Goal: Task Accomplishment & Management: Manage account settings

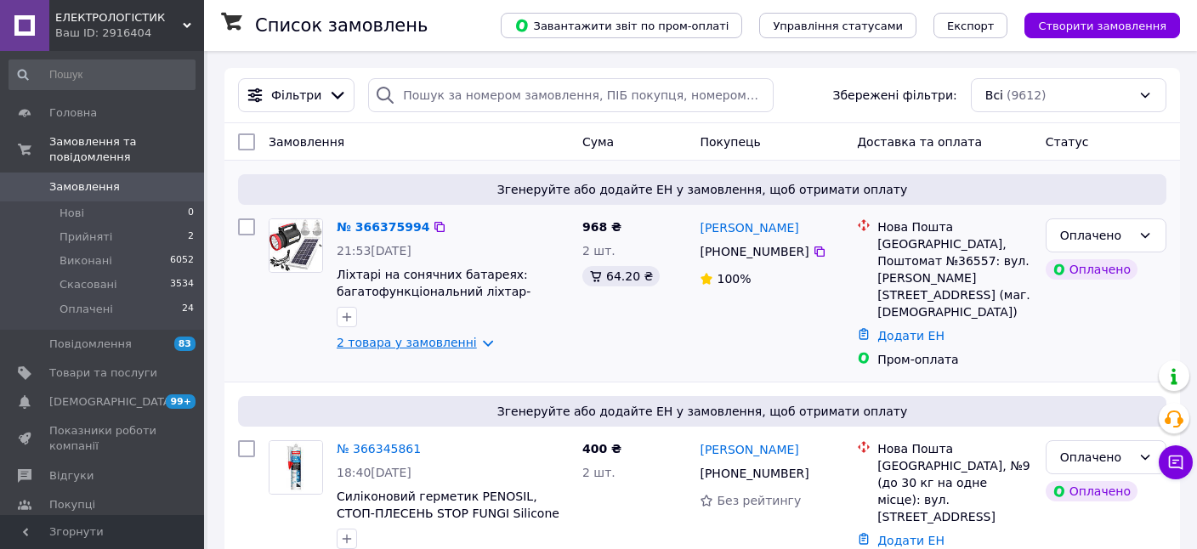
click at [445, 337] on link "2 товара у замовленні" at bounding box center [407, 343] width 140 height 14
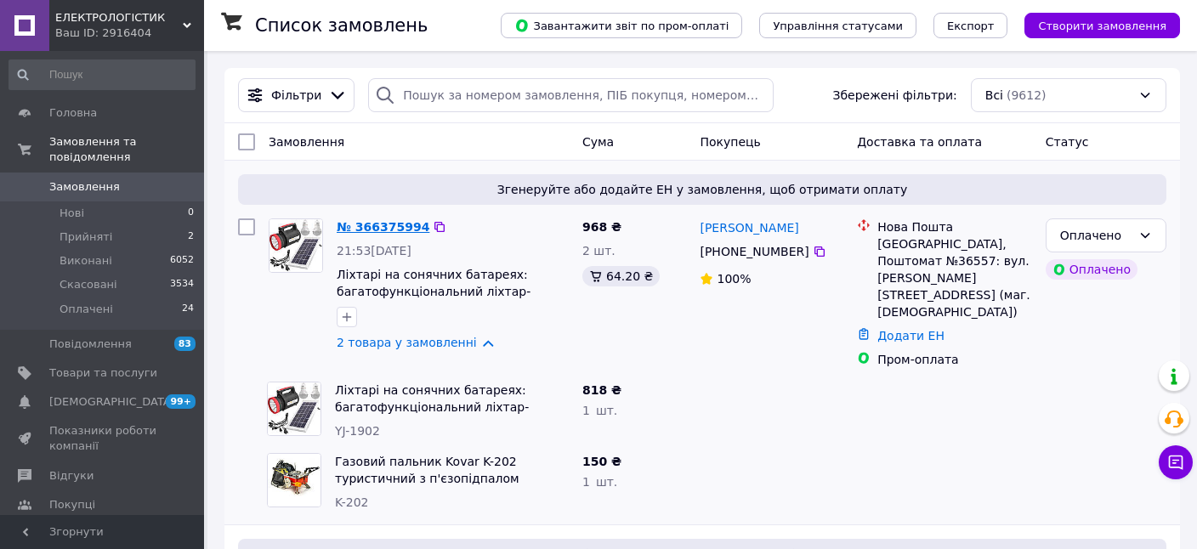
click at [387, 223] on link "№ 366375994" at bounding box center [383, 227] width 93 height 14
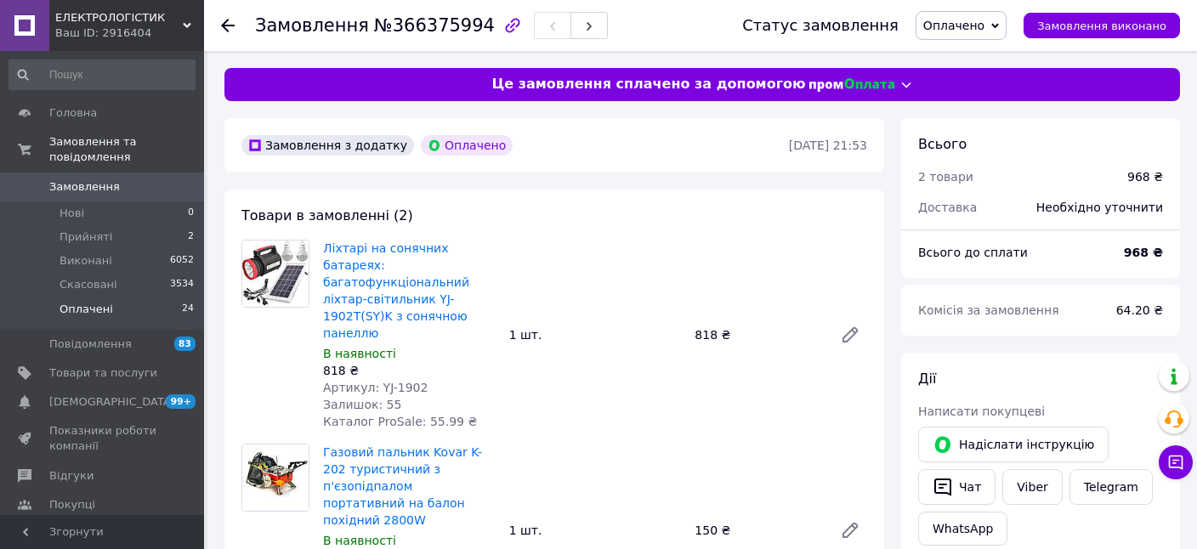
click at [144, 297] on li "Оплачені 24" at bounding box center [102, 313] width 204 height 32
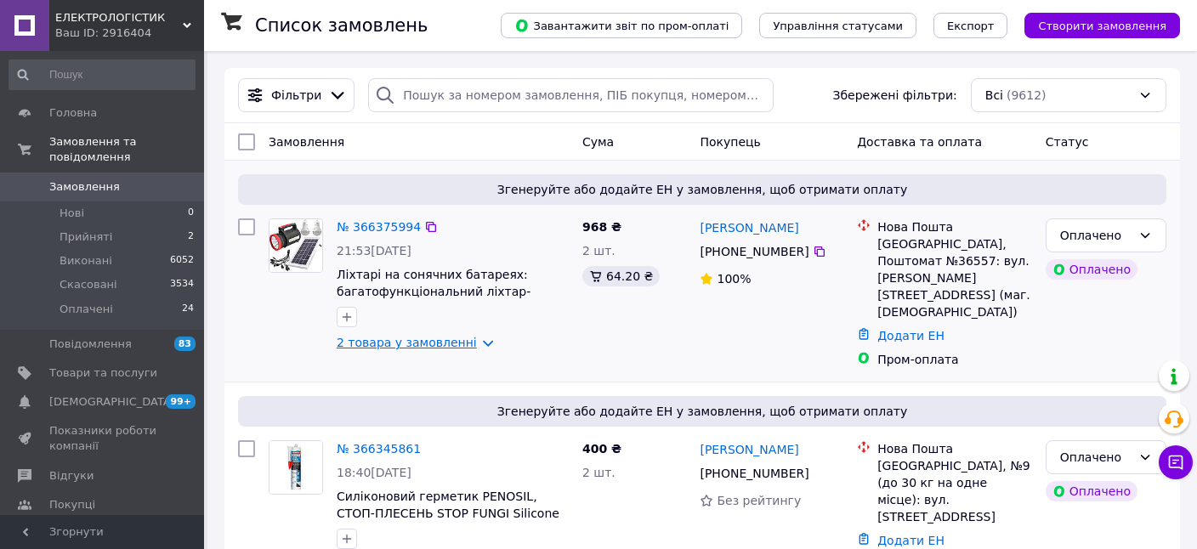
click at [414, 342] on link "2 товара у замовленні" at bounding box center [407, 343] width 140 height 14
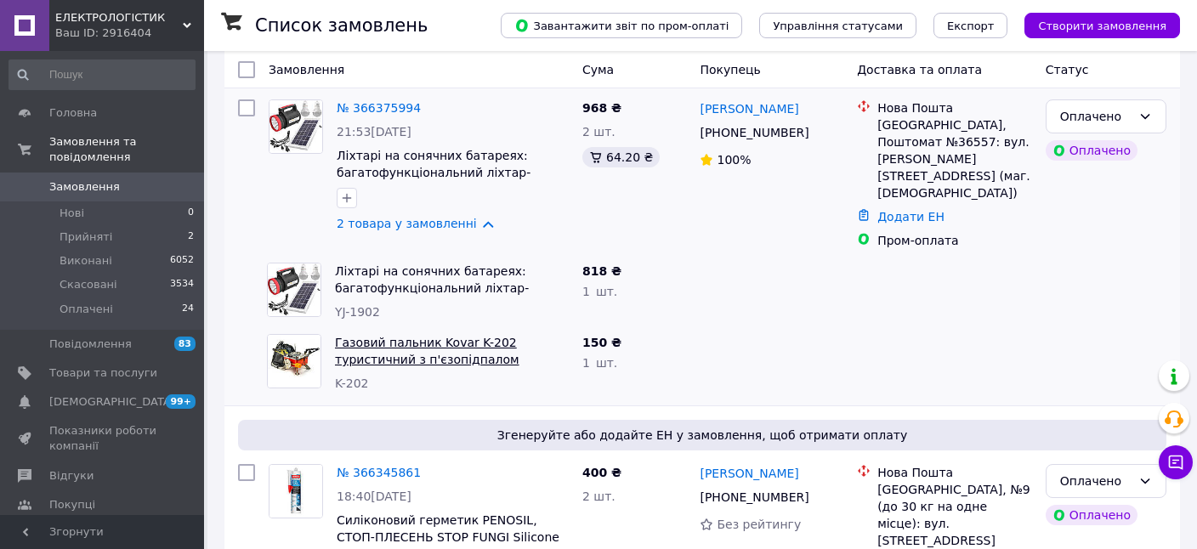
scroll to position [179, 0]
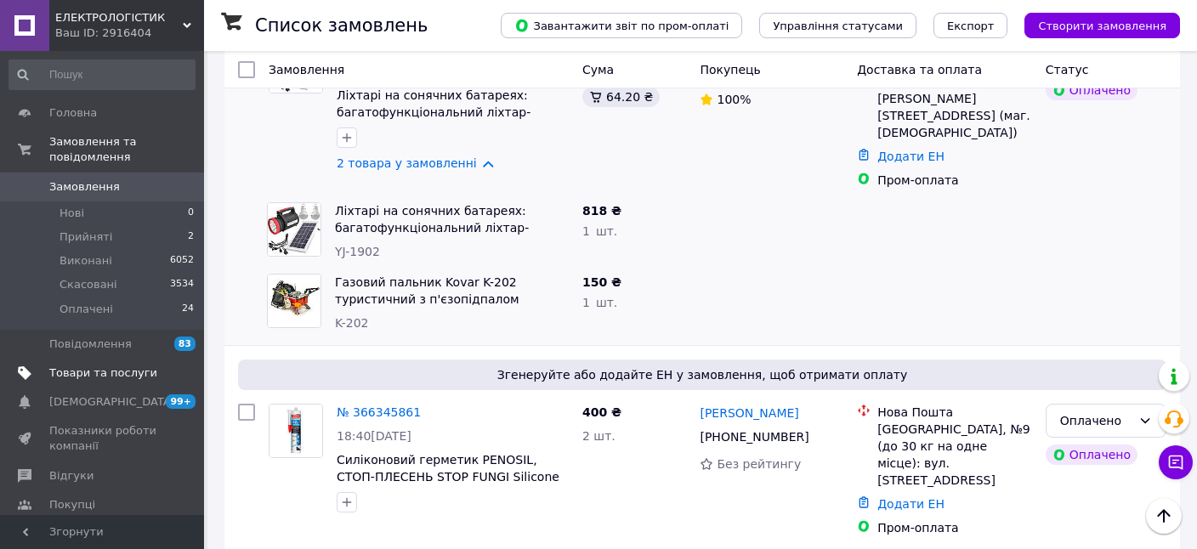
click at [94, 365] on span "Товари та послуги" at bounding box center [103, 372] width 108 height 15
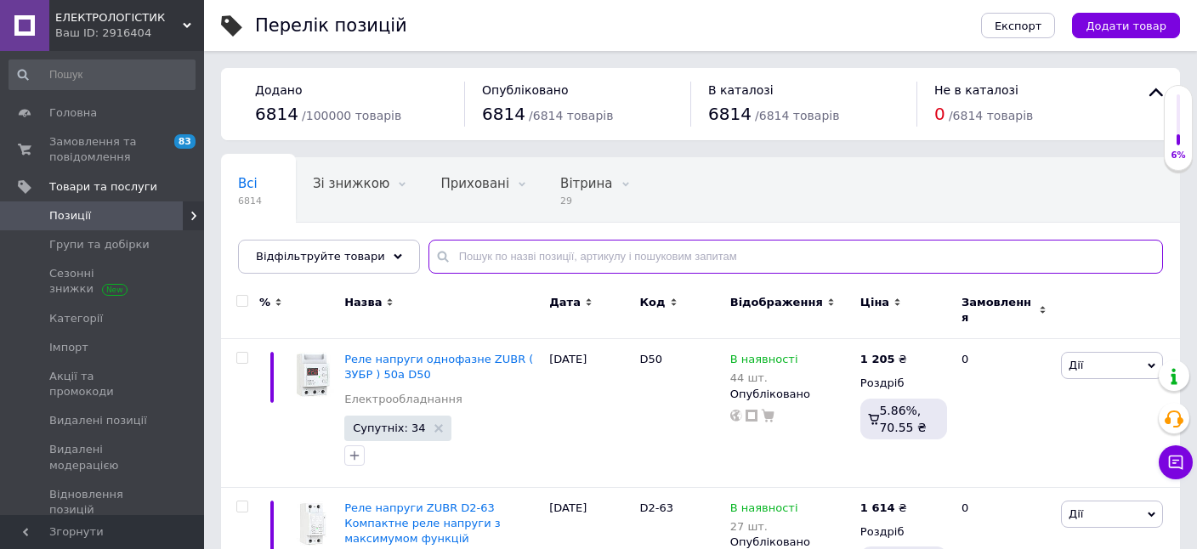
click at [448, 263] on input "text" at bounding box center [795, 257] width 734 height 34
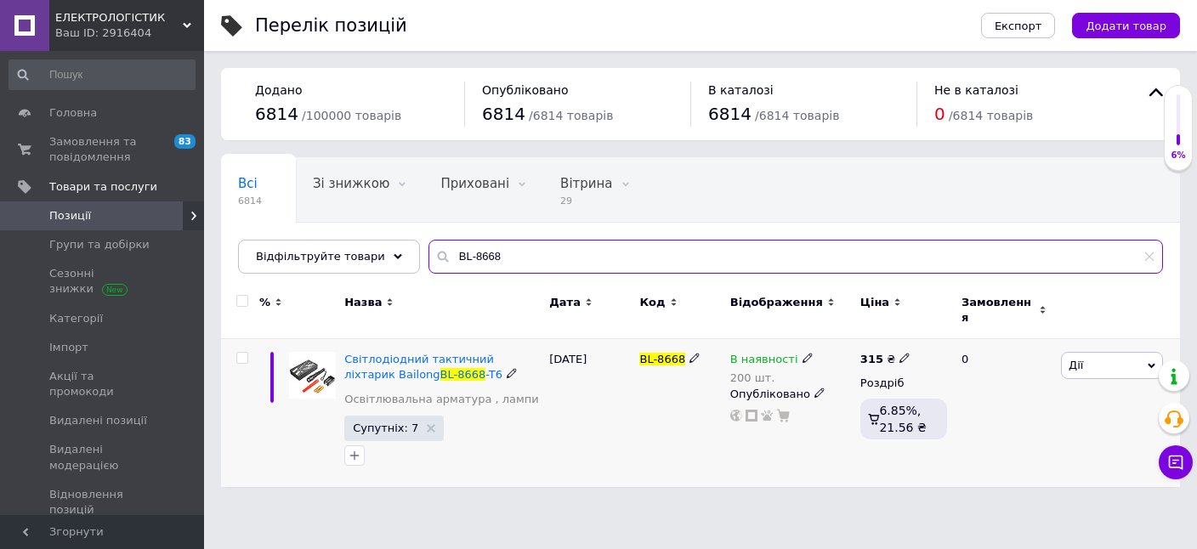
type input "BL-8668"
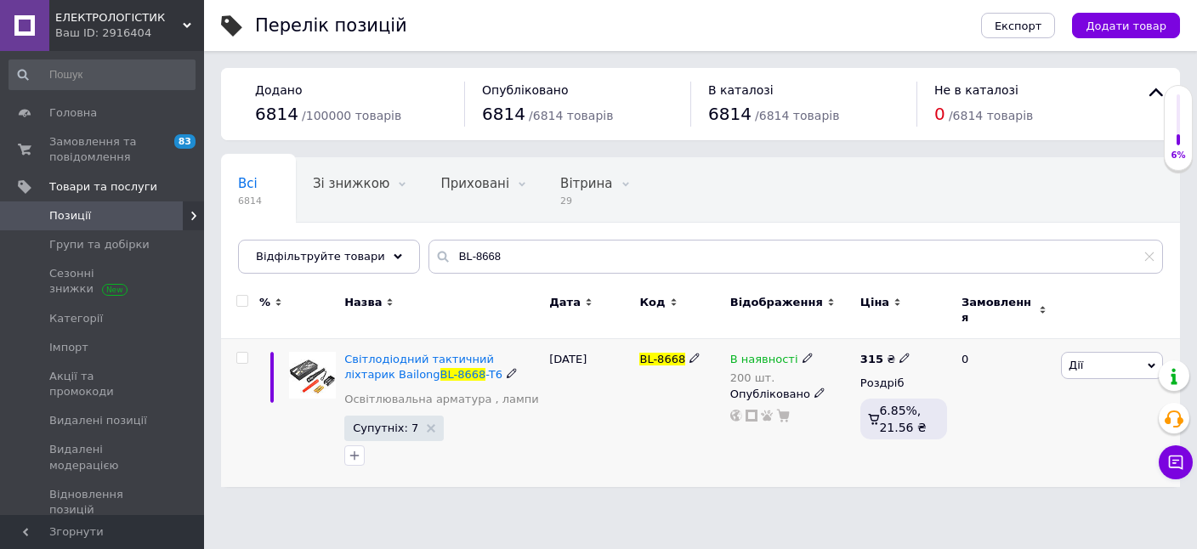
click at [802, 353] on icon at bounding box center [807, 358] width 10 height 10
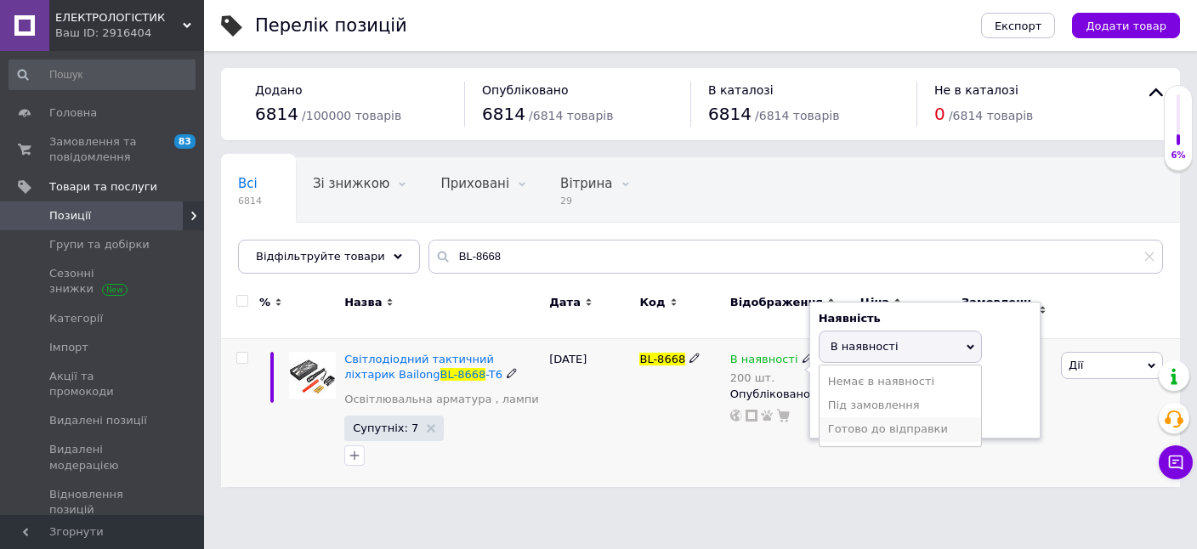
click at [852, 419] on li "Готово до відправки" at bounding box center [899, 429] width 161 height 24
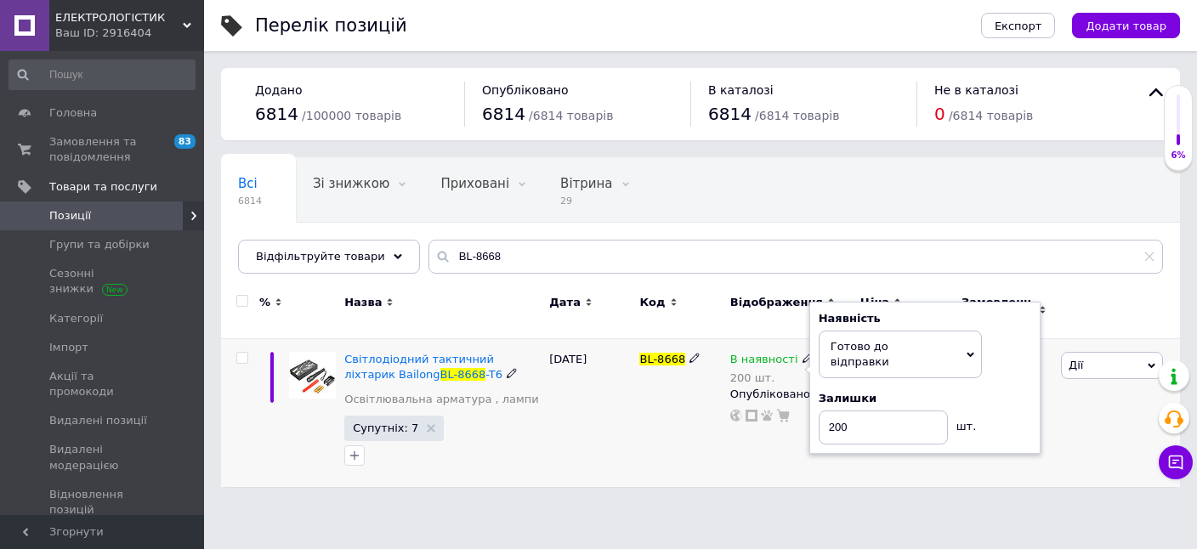
click at [574, 428] on div "[DATE]" at bounding box center [590, 413] width 90 height 148
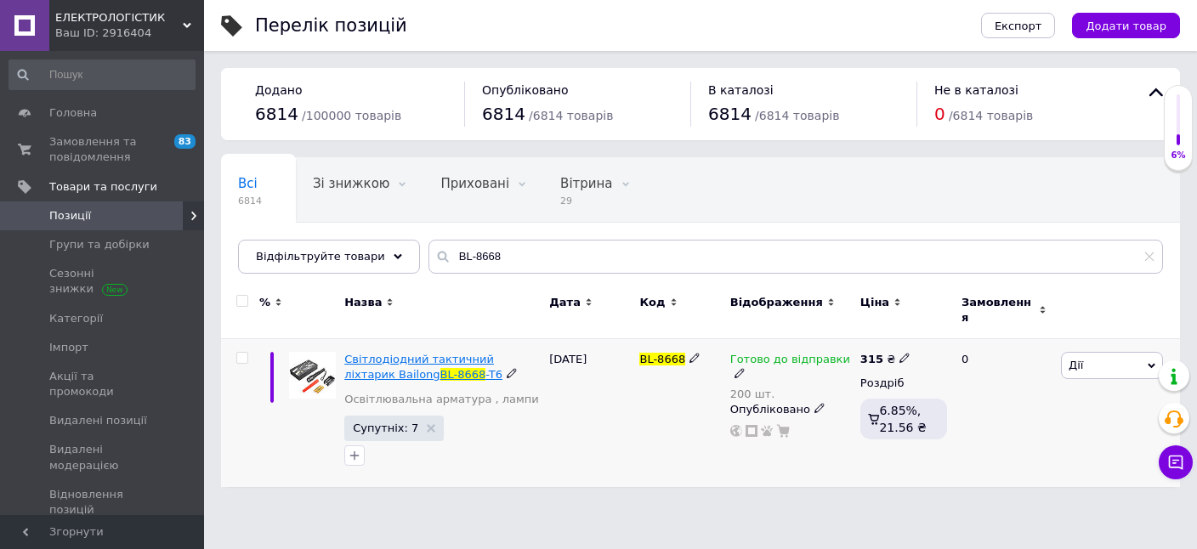
click at [407, 353] on span "Світлодіодний тактичний ліхтарик Bailong" at bounding box center [419, 367] width 150 height 28
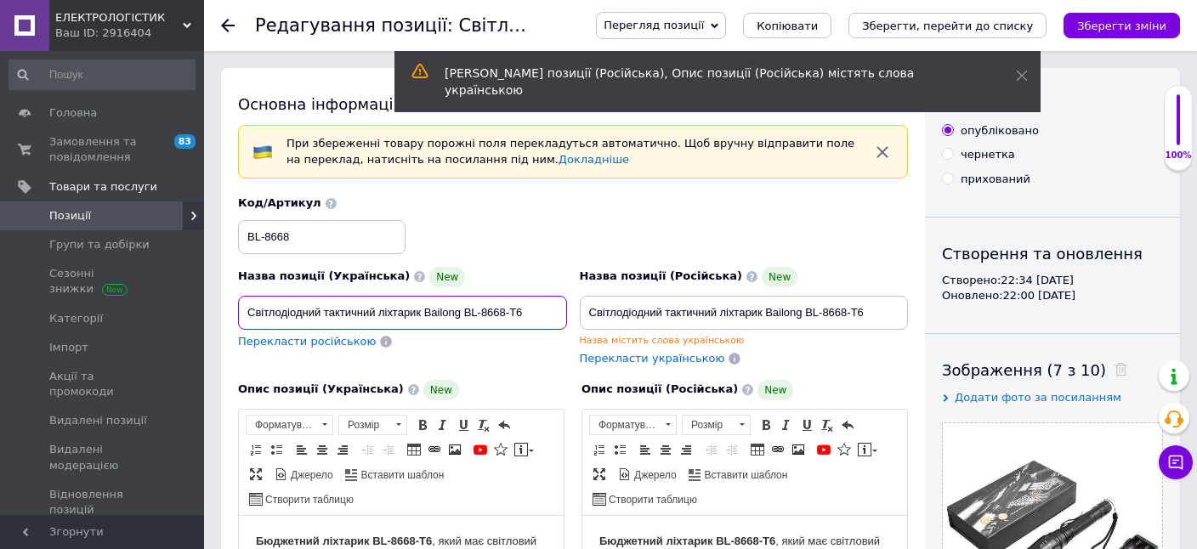
click at [374, 309] on input "Світлодіодний тактичний ліхтарик Bailong BL-8668-T6" at bounding box center [402, 313] width 329 height 34
click at [379, 308] on input "Світлодіодний тактичний ліхтарик Bailong BL-8668-T6" at bounding box center [402, 313] width 329 height 34
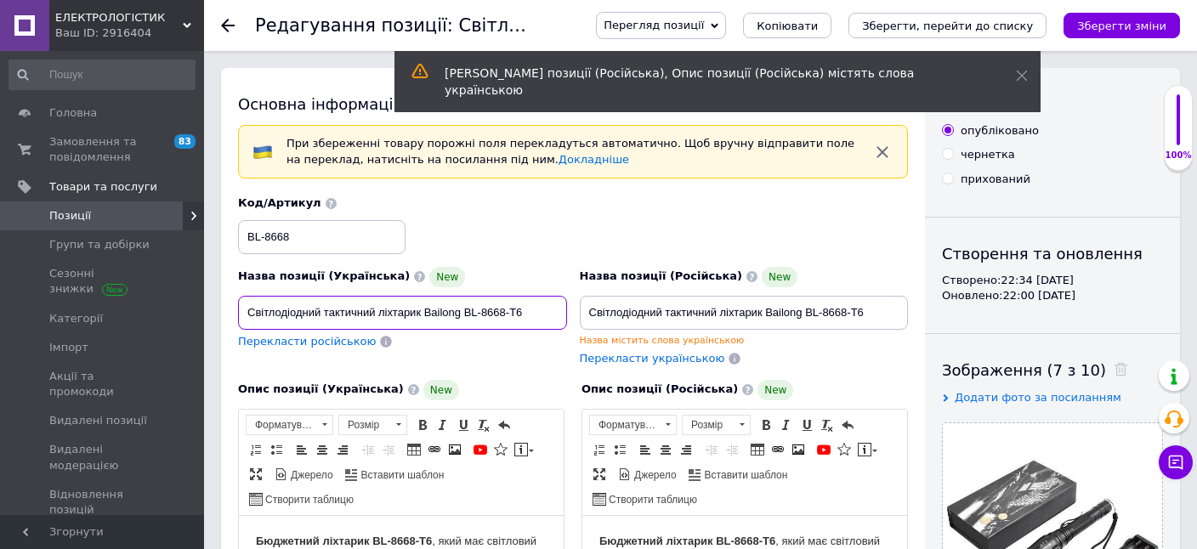
click at [379, 308] on input "Світлодіодний тактичний ліхтарик Bailong BL-8668-T6" at bounding box center [402, 313] width 329 height 34
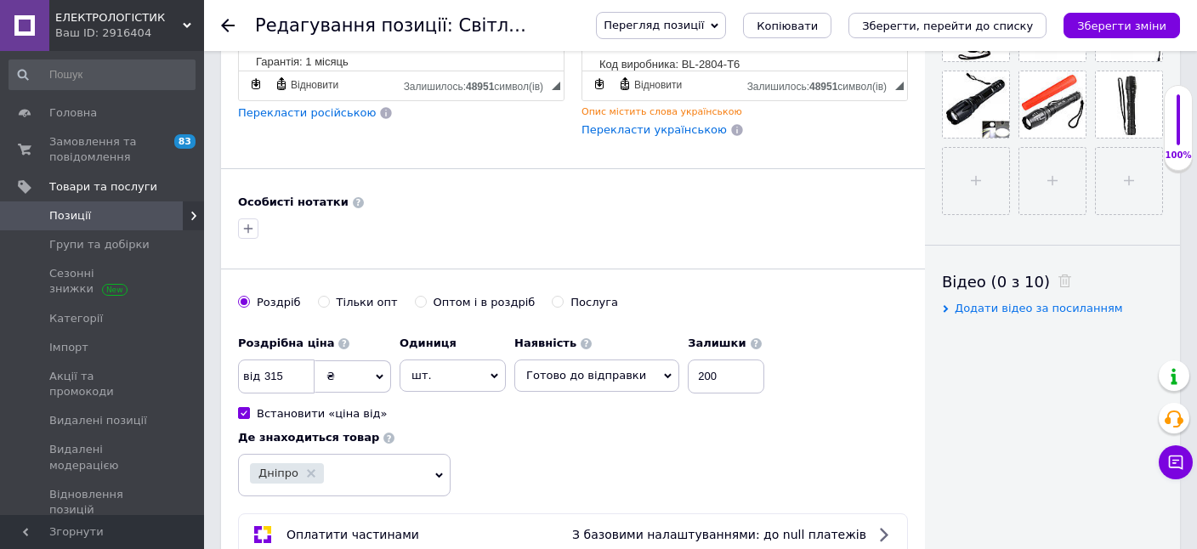
scroll to position [717, 0]
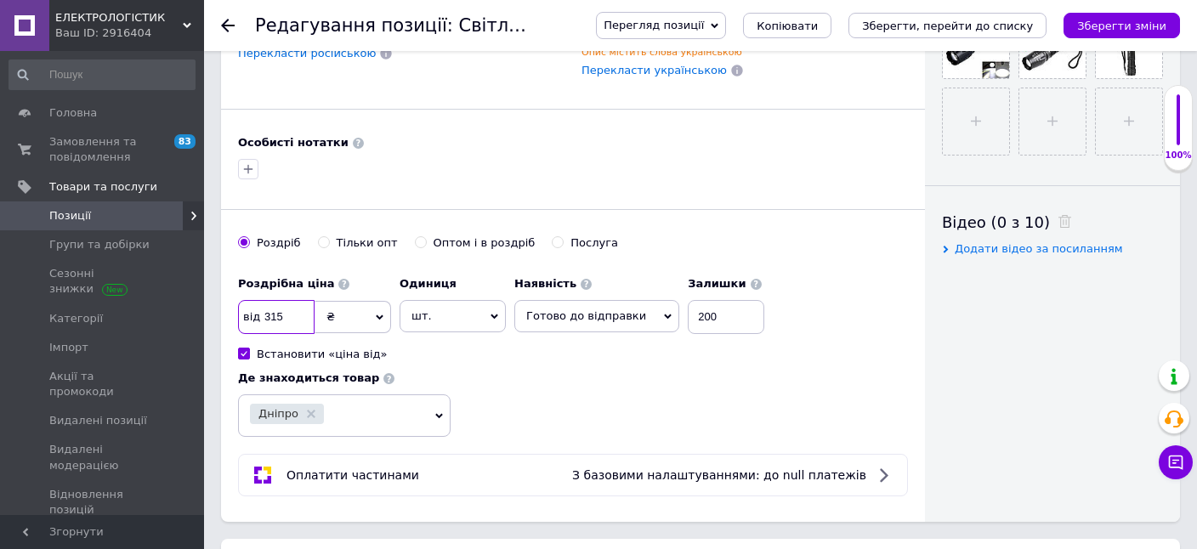
click at [298, 312] on input "315" at bounding box center [276, 317] width 76 height 34
checkbox input "true"
type input "31"
checkbox input "true"
type input "3"
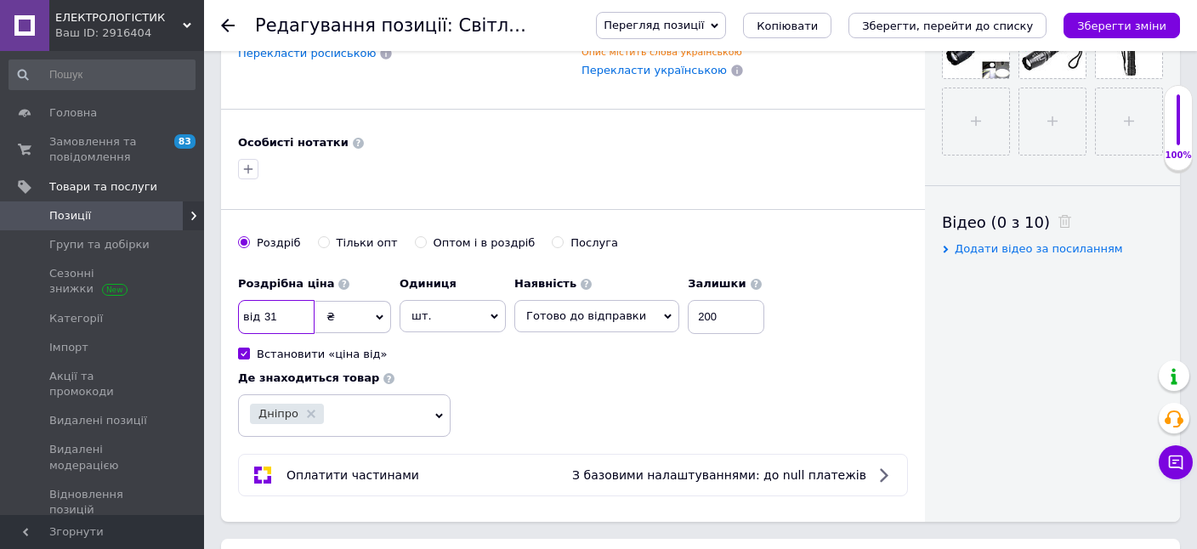
checkbox input "true"
type input "30"
checkbox input "true"
type input "309"
checkbox input "true"
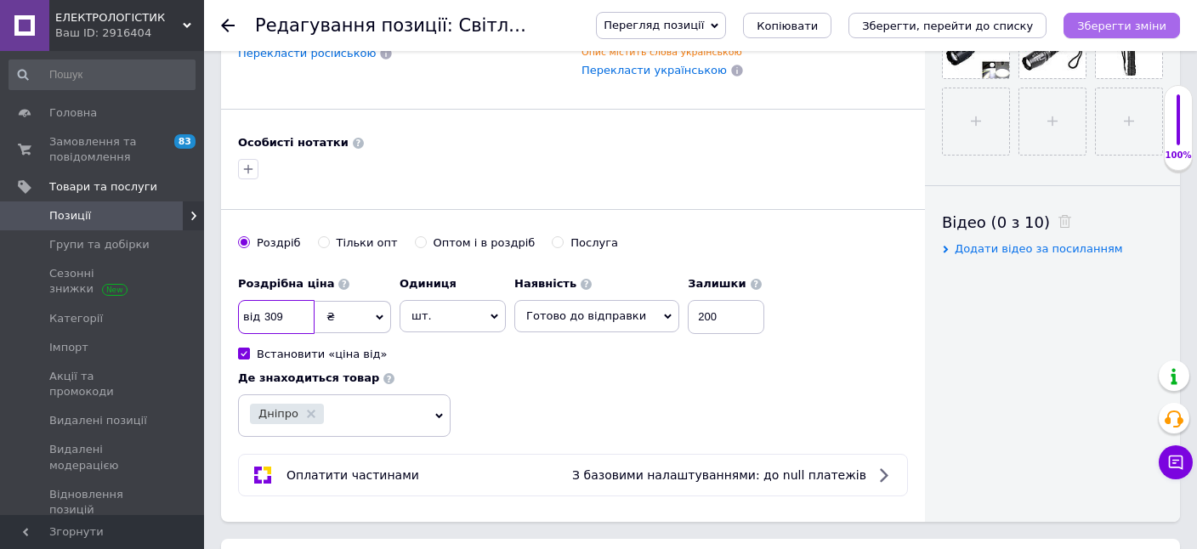
type input "309"
click at [1107, 20] on icon "Зберегти зміни" at bounding box center [1121, 26] width 89 height 13
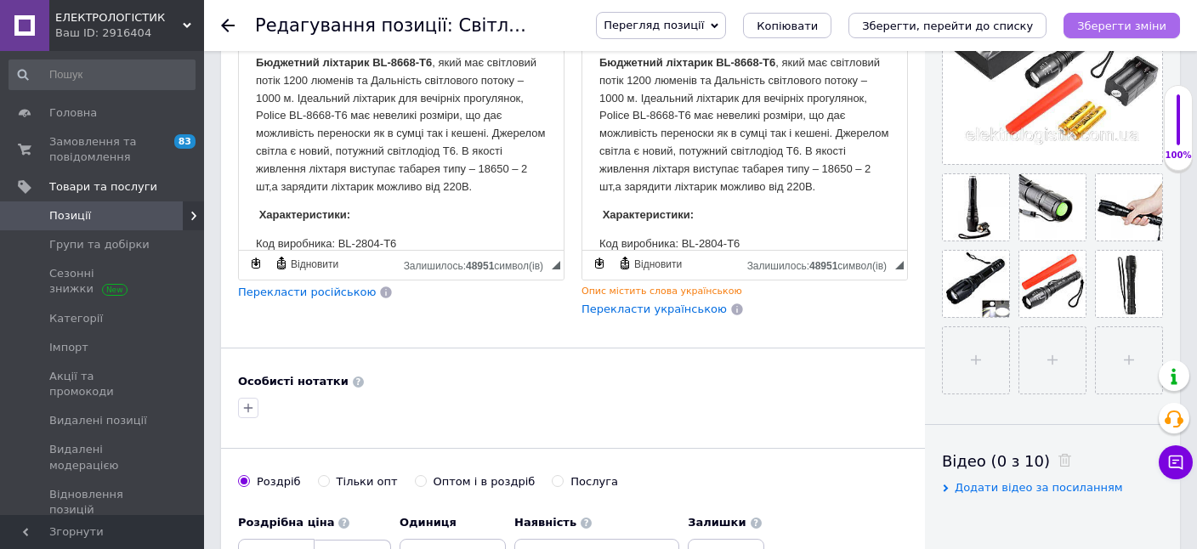
click at [1121, 21] on icon "Зберегти зміни" at bounding box center [1121, 26] width 89 height 13
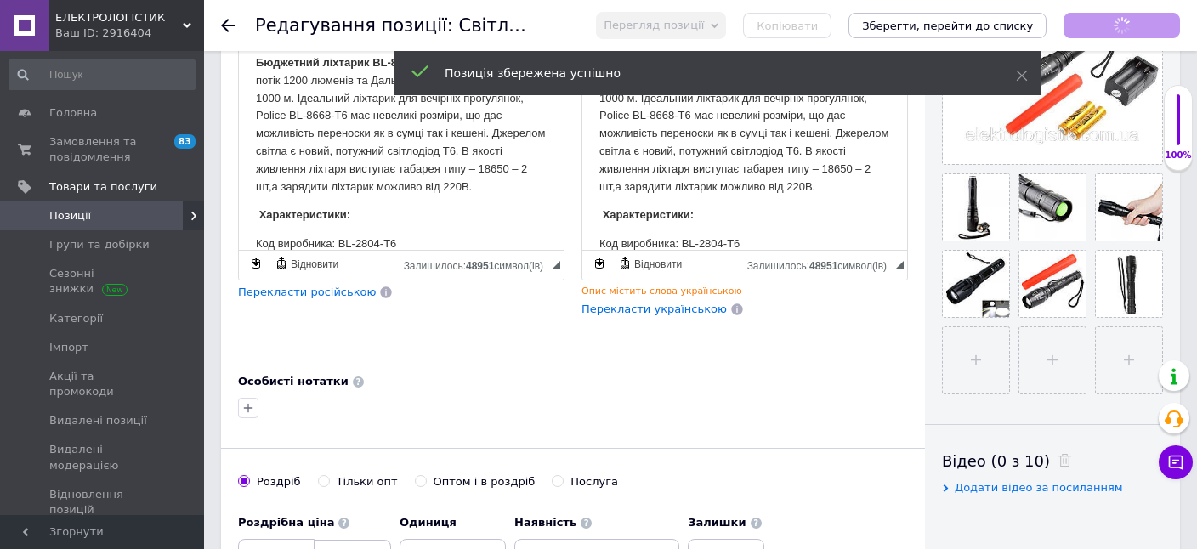
checkbox input "true"
